Goal: Transaction & Acquisition: Purchase product/service

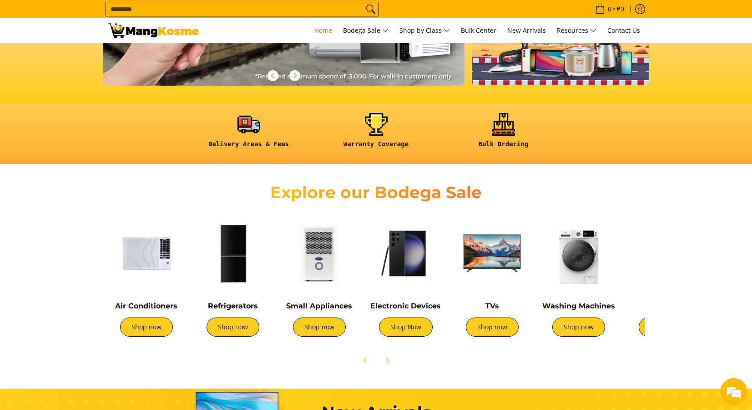
click at [223, 270] on img at bounding box center [232, 252] width 77 height 77
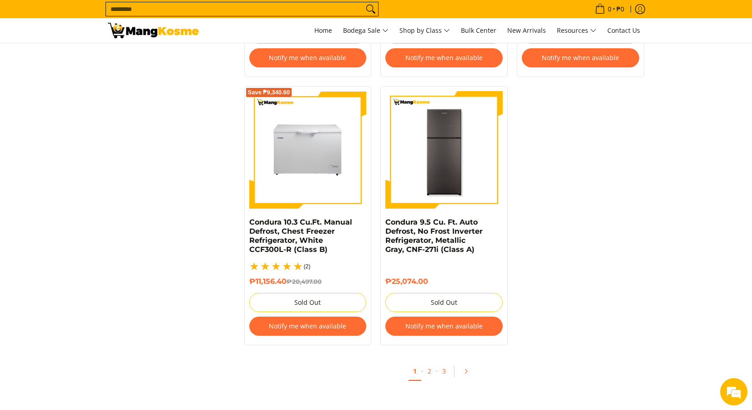
scroll to position [1866, 0]
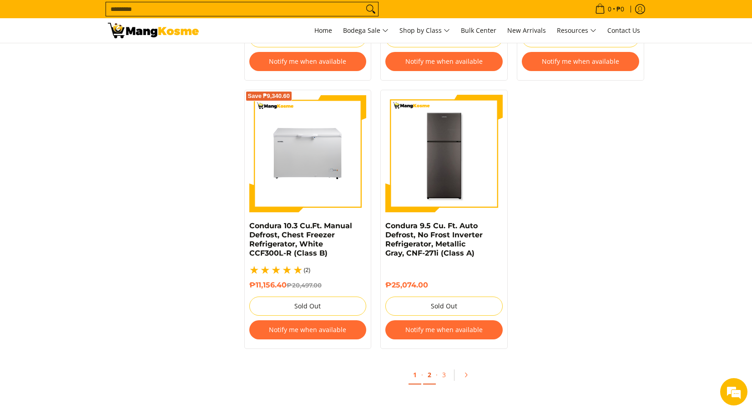
click at [430, 366] on link "2" at bounding box center [429, 375] width 13 height 19
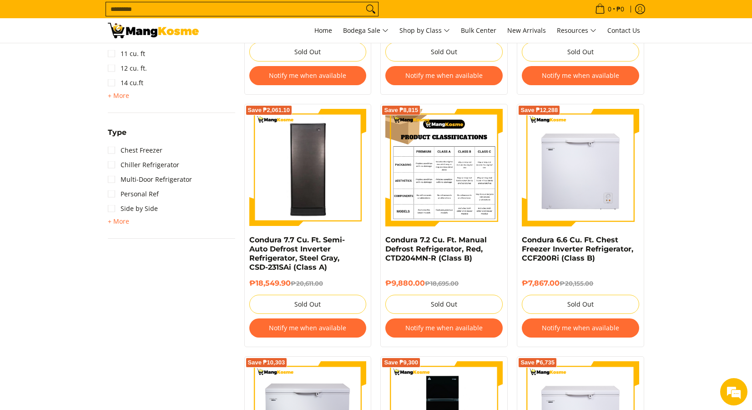
click at [447, 187] on img at bounding box center [444, 167] width 117 height 117
